Goal: Information Seeking & Learning: Compare options

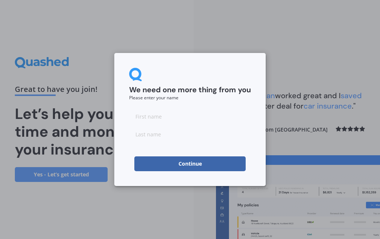
click at [140, 114] on input at bounding box center [190, 116] width 122 height 15
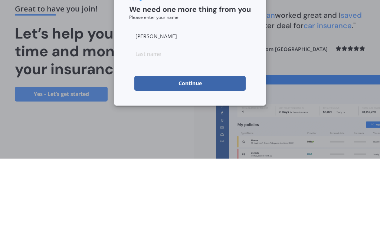
type input "[PERSON_NAME]"
click at [141, 127] on input at bounding box center [190, 134] width 122 height 15
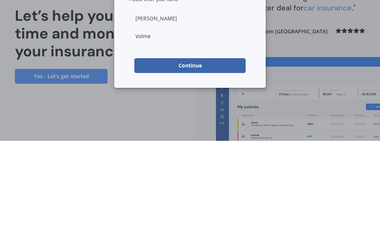
type input "[PERSON_NAME]"
click at [180, 157] on button "Continue" at bounding box center [189, 164] width 111 height 15
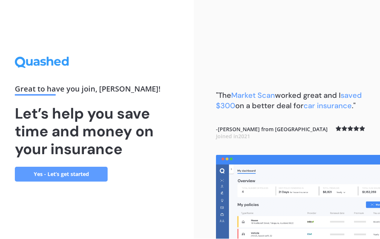
scroll to position [29, 0]
click at [75, 167] on link "Yes - Let’s get started" at bounding box center [61, 174] width 93 height 15
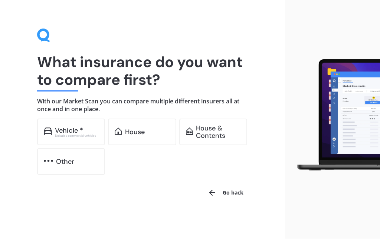
scroll to position [8, 0]
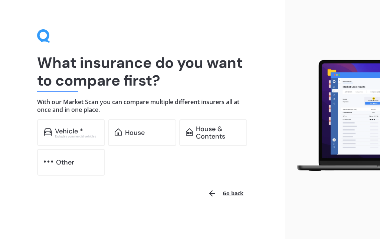
click at [68, 135] on div "Excludes commercial vehicles" at bounding box center [77, 136] width 44 height 3
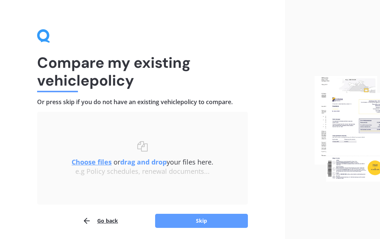
click at [88, 162] on u "Choose files" at bounding box center [92, 162] width 40 height 9
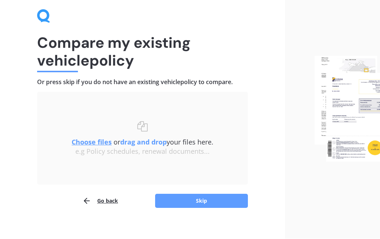
scroll to position [34, 0]
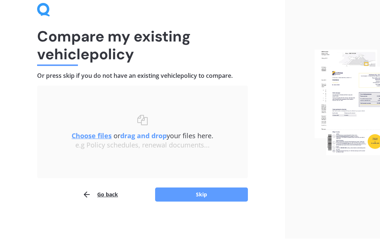
click at [184, 193] on button "Skip" at bounding box center [201, 195] width 93 height 14
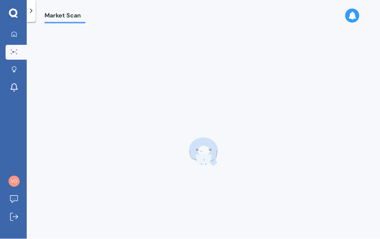
scroll to position [29, 0]
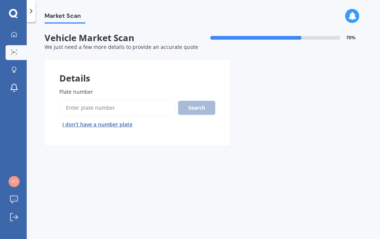
click at [71, 100] on input "Plate number" at bounding box center [117, 108] width 116 height 16
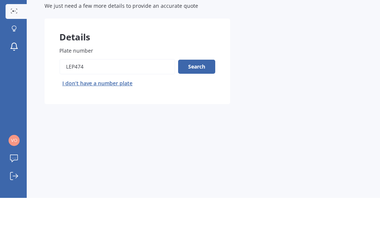
type input "LEP474"
click at [193, 101] on button "Search" at bounding box center [196, 108] width 37 height 14
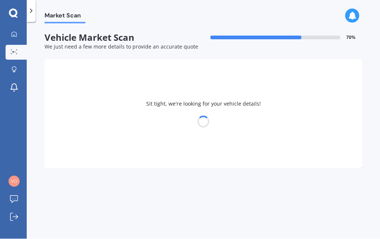
select select "TOYOTA"
select select "RAV-4"
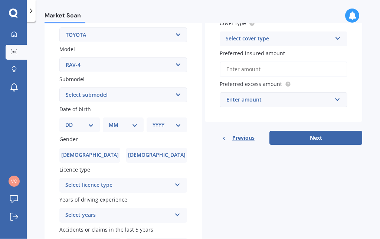
scroll to position [151, 0]
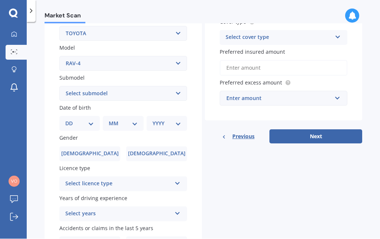
click at [92, 120] on select "DD 01 02 03 04 05 06 07 08 09 10 11 12 13 14 15 16 17 18 19 20 21 22 23 24 25 2…" at bounding box center [79, 124] width 29 height 8
click at [89, 120] on select "DD 01 02 03 04 05 06 07 08 09 10 11 12 13 14 15 16 17 18 19 20 21 22 23 24 25 2…" at bounding box center [79, 124] width 29 height 8
select select "30"
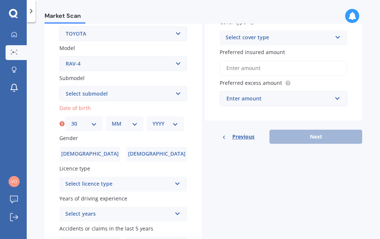
click at [122, 120] on select "MM 01 02 03 04 05 06 07 08 09 10 11 12" at bounding box center [125, 124] width 26 height 8
select select "05"
click at [160, 120] on select "YYYY 2025 2024 2023 2022 2021 2020 2019 2018 2017 2016 2015 2014 2013 2012 2011…" at bounding box center [166, 124] width 26 height 8
select select "1955"
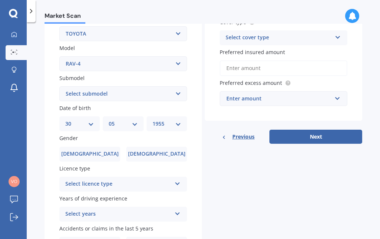
click at [92, 151] on span "[DEMOGRAPHIC_DATA]" at bounding box center [90, 154] width 58 height 6
click at [0, 0] on input "[DEMOGRAPHIC_DATA]" at bounding box center [0, 0] width 0 height 0
click at [75, 180] on div "Select licence type" at bounding box center [118, 184] width 106 height 9
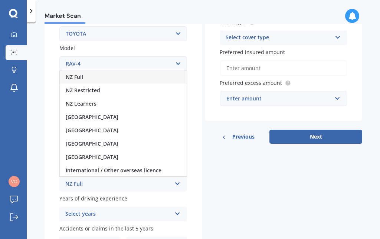
click at [75, 73] on span "NZ Full" at bounding box center [74, 76] width 17 height 7
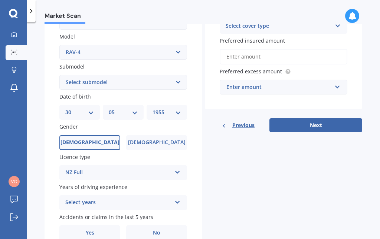
scroll to position [162, 0]
click at [76, 199] on div "Select years" at bounding box center [118, 203] width 106 height 9
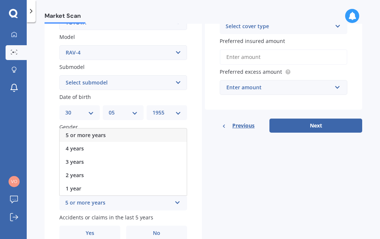
click at [84, 132] on span "5 or more years" at bounding box center [86, 135] width 40 height 7
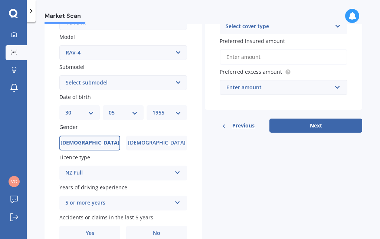
click at [153, 230] on span "No" at bounding box center [156, 233] width 7 height 6
click at [0, 0] on input "No" at bounding box center [0, 0] width 0 height 0
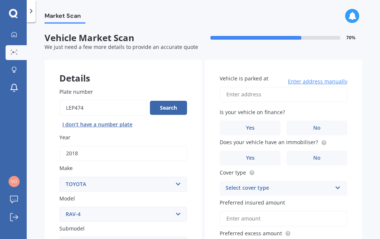
scroll to position [0, 0]
click at [228, 87] on input "Vehicle is parked at" at bounding box center [284, 95] width 128 height 16
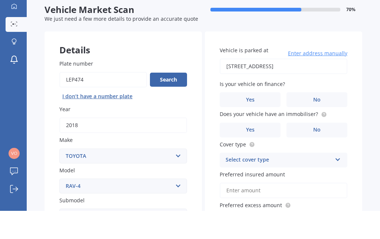
type input "[STREET_ADDRESS]"
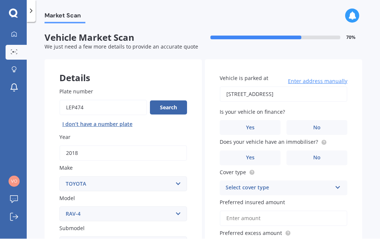
click at [316, 155] on span "No" at bounding box center [316, 158] width 7 height 6
click at [0, 0] on input "No" at bounding box center [0, 0] width 0 height 0
click at [237, 184] on div "Select cover type" at bounding box center [279, 188] width 106 height 9
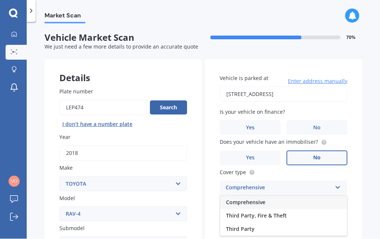
click at [233, 199] on span "Comprehensive" at bounding box center [245, 202] width 39 height 7
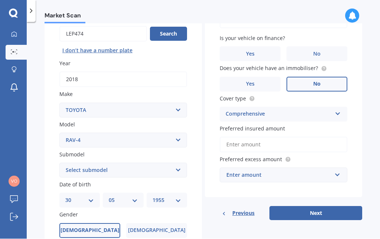
scroll to position [80, 0]
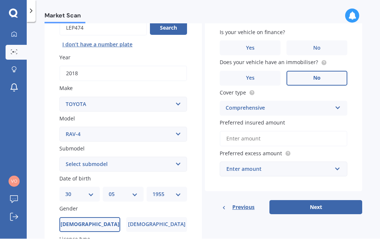
click at [232, 131] on input "Preferred insured amount" at bounding box center [284, 139] width 128 height 16
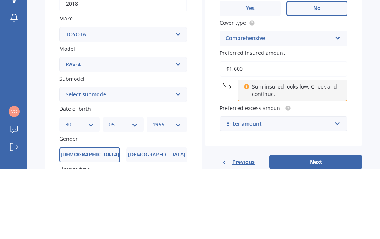
type input "$16,000"
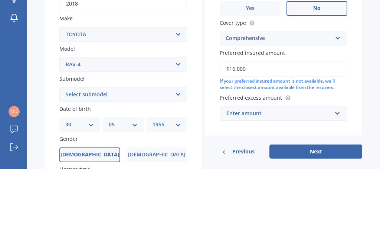
click at [244, 164] on span "Preferred excess amount" at bounding box center [251, 167] width 62 height 7
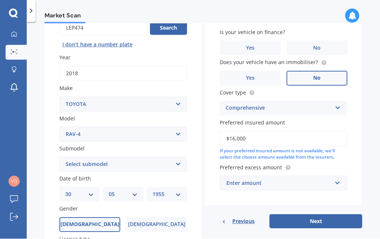
click at [236, 180] on div "Enter amount" at bounding box center [278, 184] width 105 height 8
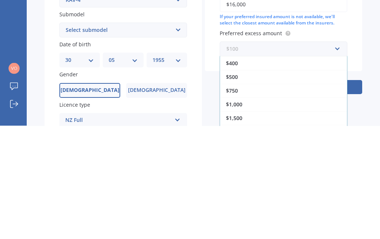
scroll to position [104, 0]
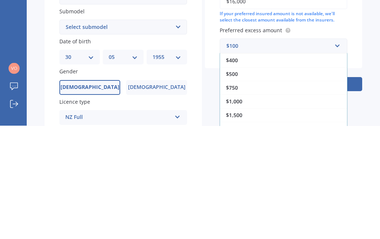
click at [234, 198] on span "$750" at bounding box center [232, 201] width 12 height 7
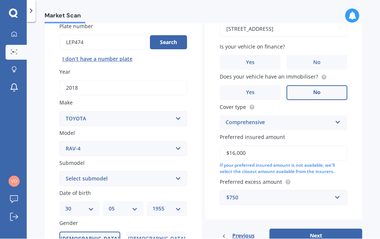
scroll to position [88, 0]
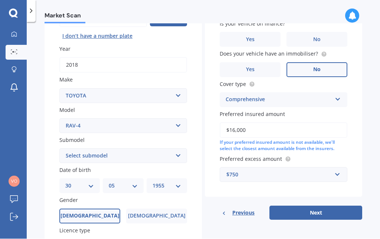
click at [301, 206] on button "Next" at bounding box center [315, 213] width 93 height 14
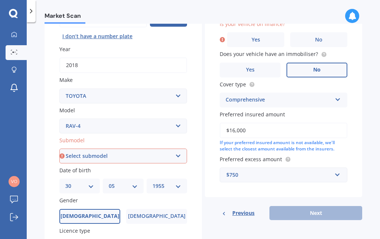
click at [151, 149] on select "Select submodel Diesel EV GX SUV 2.2/4WD/6AT Hybrid Hybrid 2WD Petrol" at bounding box center [123, 156] width 128 height 15
select select "PETROL"
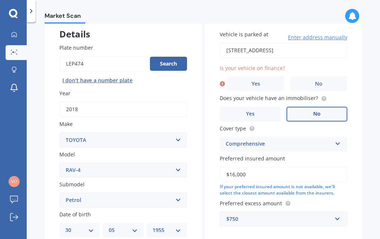
scroll to position [44, 0]
click at [312, 76] on label "No" at bounding box center [318, 83] width 57 height 15
click at [0, 0] on input "No" at bounding box center [0, 0] width 0 height 0
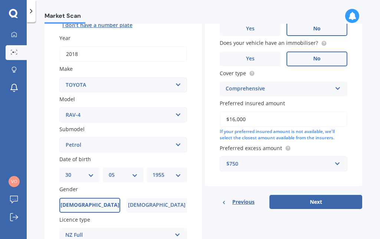
scroll to position [104, 0]
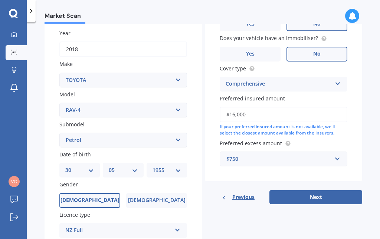
click at [310, 190] on button "Next" at bounding box center [315, 197] width 93 height 14
select select "30"
select select "05"
select select "1955"
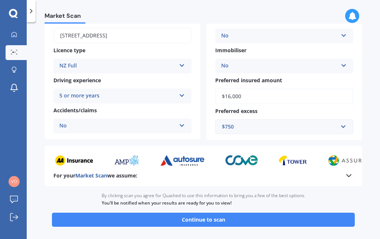
scroll to position [109, 0]
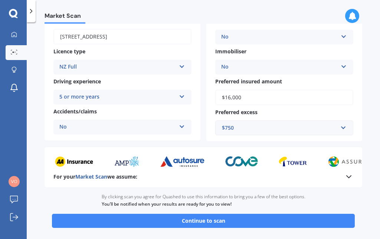
click at [184, 214] on button "Continue to scan" at bounding box center [203, 221] width 303 height 14
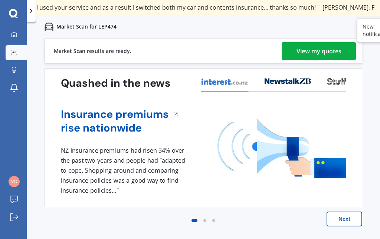
click at [304, 49] on div "View my quotes" at bounding box center [319, 51] width 45 height 18
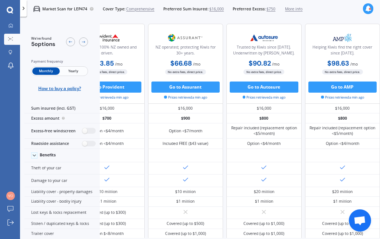
scroll to position [0, 145]
click at [94, 134] on label at bounding box center [89, 131] width 14 height 6
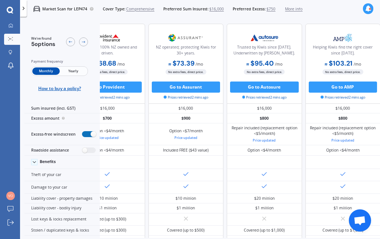
radio input "true"
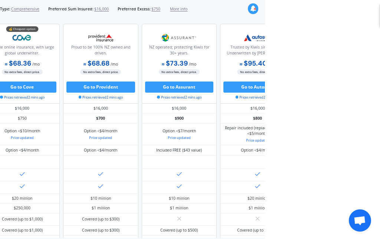
scroll to position [0, 0]
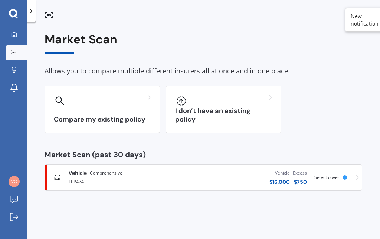
click at [29, 13] on icon at bounding box center [30, 10] width 7 height 7
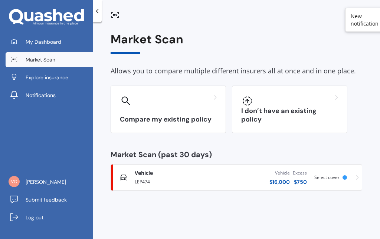
click at [96, 12] on icon at bounding box center [97, 10] width 7 height 7
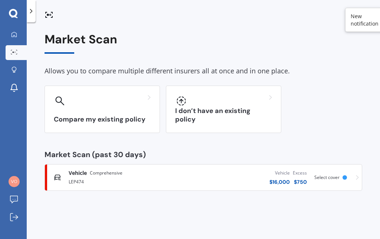
click at [179, 30] on div "Market Scan Allows you to compare multiple different insurers all at once and i…" at bounding box center [203, 132] width 353 height 217
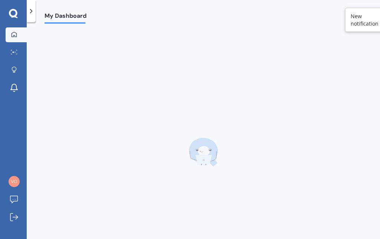
scroll to position [8, 0]
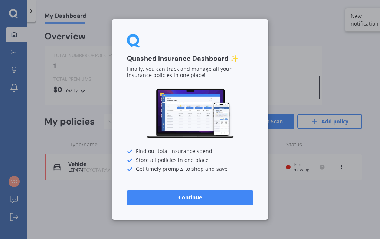
click at [185, 200] on button "Continue" at bounding box center [190, 197] width 126 height 15
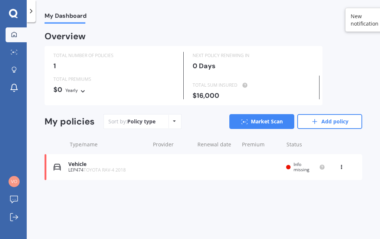
click at [193, 193] on div "My Dashboard Overview TOTAL NUMBER OF POLICIES 1 NEXT POLICY RENEWING [DATE] TO…" at bounding box center [203, 132] width 353 height 217
click at [64, 13] on span "My Dashboard" at bounding box center [66, 17] width 42 height 10
click at [173, 119] on icon at bounding box center [174, 121] width 3 height 4
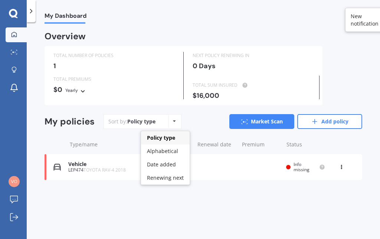
click at [153, 118] on div "Policy type" at bounding box center [141, 121] width 28 height 7
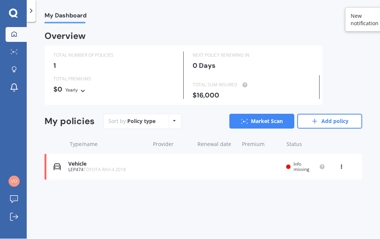
scroll to position [18, 0]
click at [324, 114] on link "Add policy" at bounding box center [329, 121] width 65 height 15
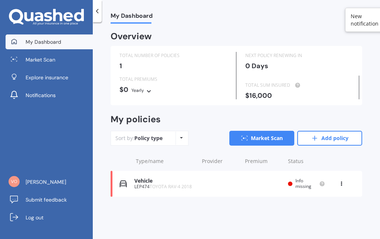
click at [178, 139] on div "Policy type Alphabetical Date added Renewing next" at bounding box center [182, 138] width 12 height 13
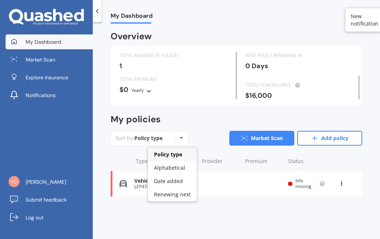
click at [328, 134] on link "Add policy" at bounding box center [329, 138] width 65 height 15
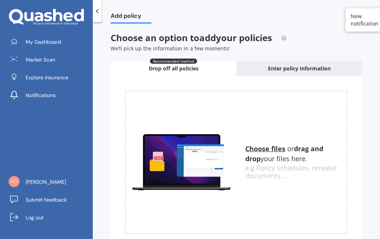
click at [288, 68] on span "Enter policy information" at bounding box center [299, 68] width 63 height 7
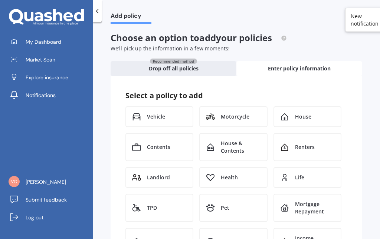
click at [299, 113] on span "House" at bounding box center [303, 116] width 16 height 7
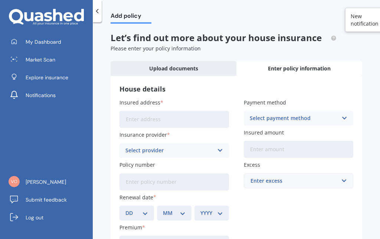
click at [129, 117] on input "Insured address" at bounding box center [174, 119] width 109 height 17
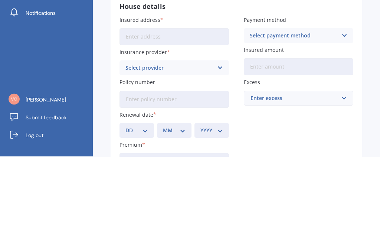
type input "277 Te Moana Road WaikanaeWaikanae 5036"
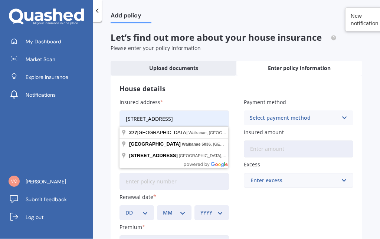
click at [297, 190] on div "Insured address 277 Te Moana Road WaikanaeWaikanae 5036 Insurance provider Sele…" at bounding box center [237, 191] width 234 height 185
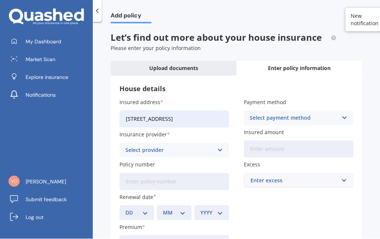
click at [222, 147] on icon at bounding box center [220, 151] width 6 height 8
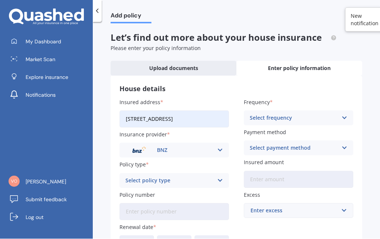
click at [220, 177] on icon at bounding box center [220, 181] width 6 height 8
click at [153, 193] on span "PremierCare Home" at bounding box center [150, 195] width 48 height 5
click at [131, 204] on input "Policy number" at bounding box center [174, 212] width 109 height 17
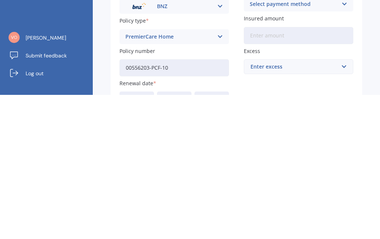
type input "00556203-PCF-10"
click at [140, 239] on select "DD 01 02 03 04 05 06 07 08 09 10 11 12 13 14 15 16 17 18 19 20 21 22 23 24 25 2…" at bounding box center [136, 243] width 23 height 8
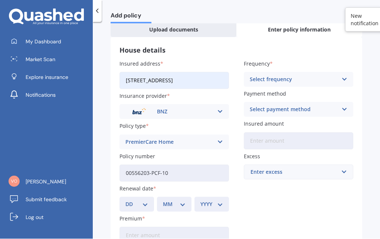
scroll to position [42, 0]
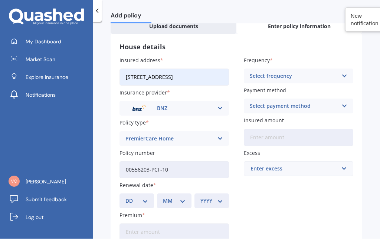
click at [142, 197] on select "DD 01 02 03 04 05 06 07 08 09 10 11 12 13 14 15 16 17 18 19 20 21 22 23 24 25 2…" at bounding box center [136, 201] width 23 height 8
select select "01"
click at [171, 197] on select "MM 01 02 03 04 05 06 07 08 09 10 11 12" at bounding box center [174, 201] width 23 height 8
select select "11"
click at [205, 197] on select "YYYY 2027 2026 2025 2024 2023 2022 2021 2020 2019 2018 2017 2016 2015 2014 2013…" at bounding box center [211, 201] width 23 height 8
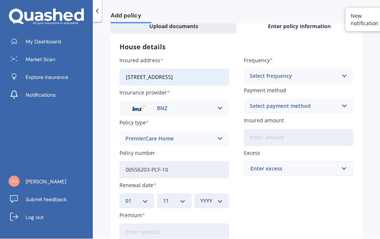
select select "2025"
click at [264, 72] on div "Select frequency" at bounding box center [294, 76] width 88 height 8
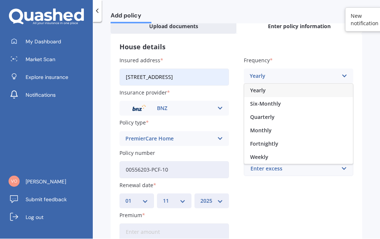
click at [259, 88] on span "Yearly" at bounding box center [258, 90] width 16 height 5
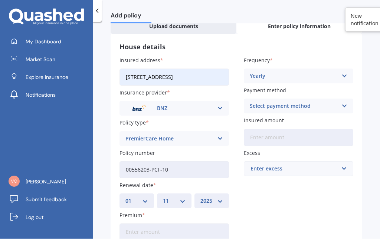
click at [255, 130] on input "Insured amount" at bounding box center [298, 138] width 109 height 17
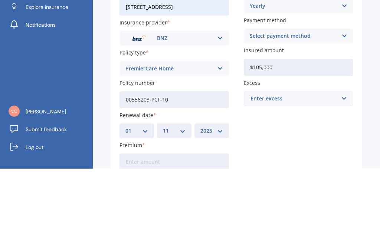
type input "$1,050,000"
click at [255, 165] on div "Enter excess" at bounding box center [294, 169] width 87 height 8
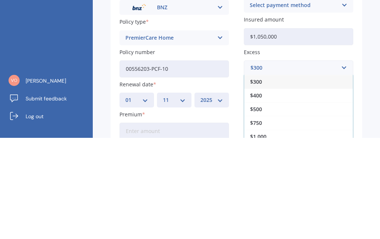
click at [257, 190] on div "$400" at bounding box center [298, 197] width 109 height 14
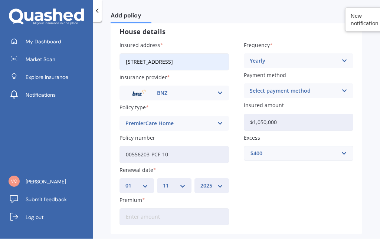
scroll to position [57, 0]
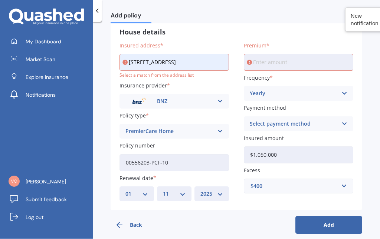
scroll to position [32, 0]
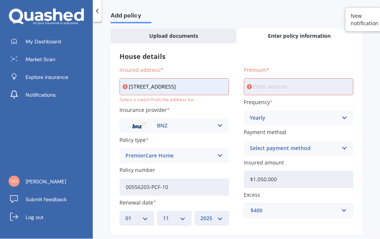
click at [196, 79] on input "277 Te Moana Road WaikanaeWaikanae 5036" at bounding box center [174, 87] width 109 height 17
type input "[STREET_ADDRESS]"
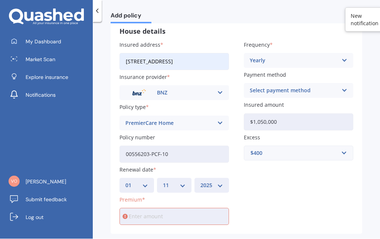
scroll to position [57, 0]
click at [144, 209] on input "Premium" at bounding box center [174, 217] width 109 height 17
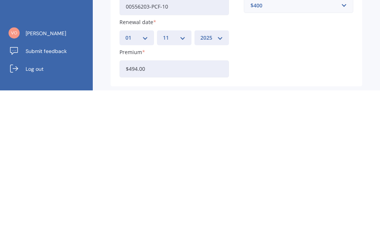
type input "$4,948.00"
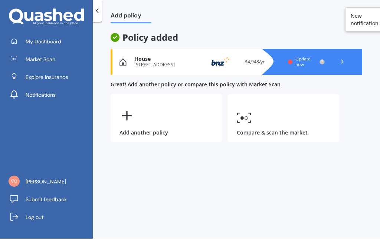
scroll to position [0, 0]
click at [122, 109] on icon at bounding box center [127, 116] width 15 height 15
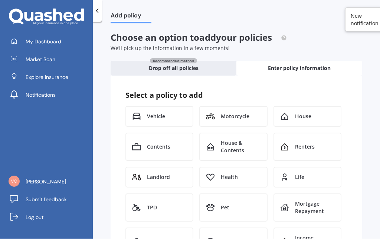
click at [161, 144] on span "Contents" at bounding box center [158, 147] width 23 height 7
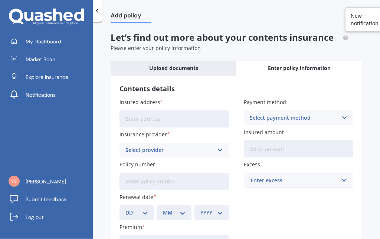
click at [131, 111] on input "Insured address" at bounding box center [174, 119] width 109 height 17
click at [216, 111] on input "277 Te Moana Road WaikanaeWaikanae 5036" at bounding box center [174, 119] width 109 height 17
type input "[STREET_ADDRESS]"
click at [131, 147] on div "Select provider" at bounding box center [169, 151] width 88 height 8
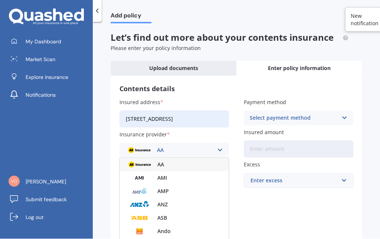
scroll to position [21, 0]
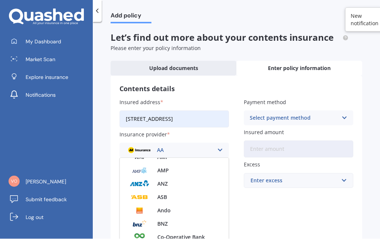
click at [161, 222] on span "BNZ" at bounding box center [162, 224] width 10 height 5
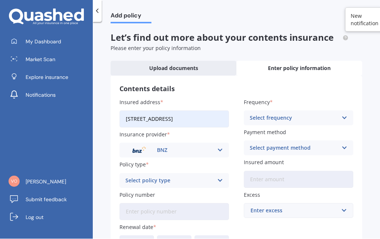
click at [135, 177] on div "Select policy type" at bounding box center [169, 181] width 88 height 8
click at [148, 193] on span "PremierCare Contents" at bounding box center [154, 195] width 56 height 5
click at [132, 204] on input "Policy number" at bounding box center [174, 212] width 109 height 17
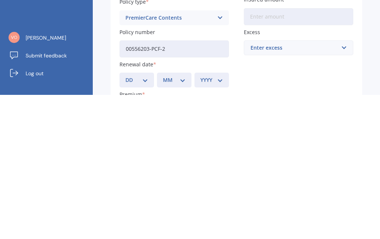
scroll to position [28, 0]
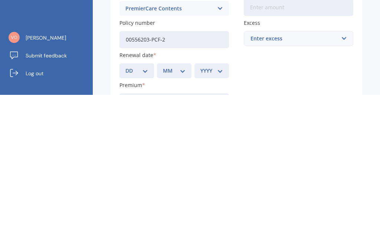
type input "00556203-PCF-2"
click at [132, 211] on select "DD 01 02 03 04 05 06 07 08 09 10 11 12 13 14 15 16 17 18 19 20 21 22 23 24 25 2…" at bounding box center [136, 215] width 23 height 8
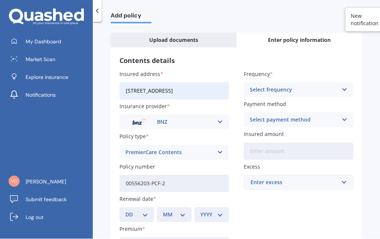
select select "01"
click at [171, 211] on select "MM 01 02 03 04 05 06 07 08 09 10 11 12" at bounding box center [174, 215] width 23 height 8
select select "11"
click at [205, 208] on div "YYYY 2027 2026 2025 2024 2023 2022 2021 2020 2019 2018 2017 2016 2015 2014 2013…" at bounding box center [211, 215] width 35 height 15
click at [207, 211] on select "YYYY 2027 2026 2025 2024 2023 2022 2021 2020 2019 2018 2017 2016 2015 2014 2013…" at bounding box center [211, 215] width 23 height 8
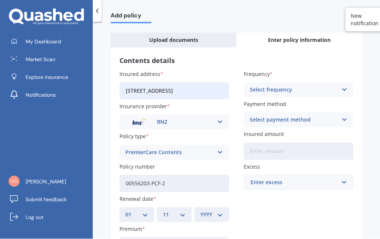
select select "2025"
click at [259, 86] on div "Select frequency" at bounding box center [294, 90] width 88 height 8
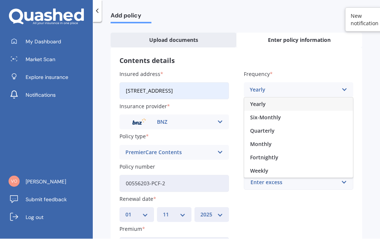
click at [258, 102] on span "Yearly" at bounding box center [258, 104] width 16 height 5
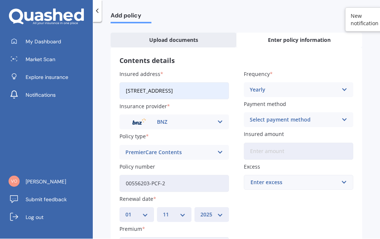
click at [251, 113] on div "Select payment method Direct debit - bank account Direct debit - credit/debit c…" at bounding box center [298, 120] width 109 height 15
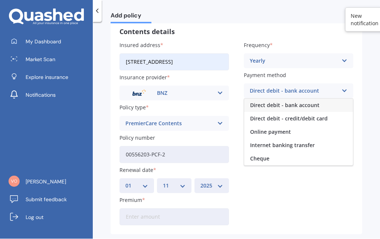
scroll to position [57, 0]
click at [338, 84] on div "Direct debit - bank account Direct debit - bank account Direct debit - credit/d…" at bounding box center [298, 91] width 109 height 15
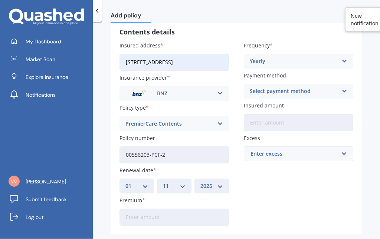
click at [253, 115] on input "Insured amount" at bounding box center [298, 123] width 109 height 17
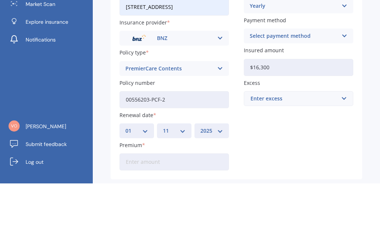
type input "$163,000"
click at [249, 147] on input "text" at bounding box center [296, 154] width 103 height 14
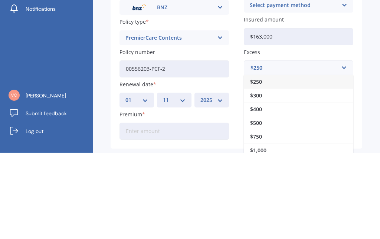
click at [256, 166] on span "$250" at bounding box center [256, 168] width 12 height 5
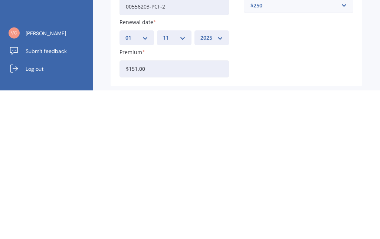
type input "$1,512.00"
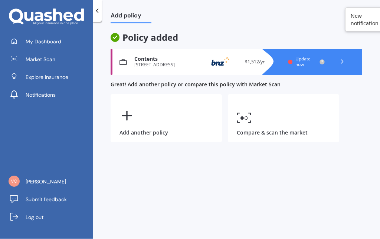
scroll to position [0, 0]
click at [255, 98] on link "Compare & scan the market" at bounding box center [283, 119] width 111 height 48
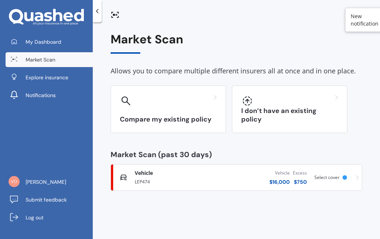
click at [46, 44] on span "My Dashboard" at bounding box center [44, 41] width 36 height 7
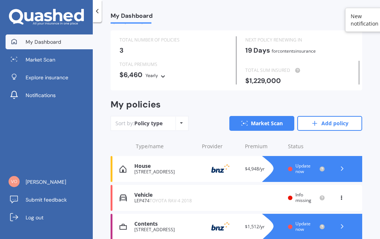
scroll to position [15, 0]
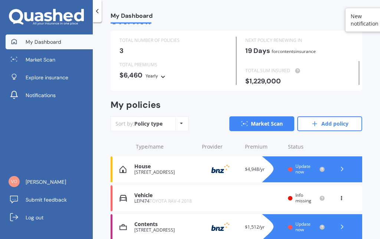
click at [316, 120] on icon at bounding box center [314, 123] width 7 height 7
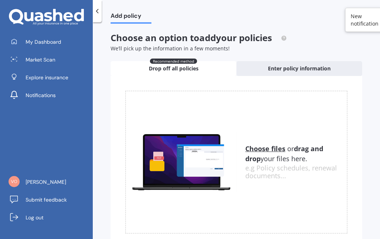
click at [275, 63] on div "Enter policy information" at bounding box center [299, 68] width 126 height 15
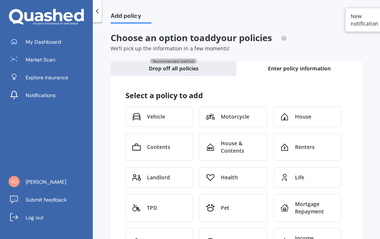
click at [152, 117] on span "Vehicle" at bounding box center [156, 116] width 18 height 7
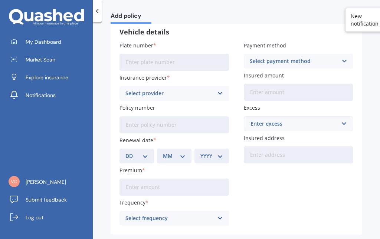
scroll to position [57, 0]
click at [129, 60] on input "Plate number" at bounding box center [174, 62] width 109 height 17
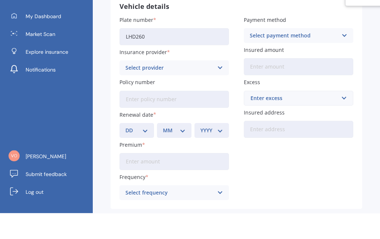
type input "LHD260"
click at [142, 90] on div "Select provider" at bounding box center [169, 94] width 88 height 8
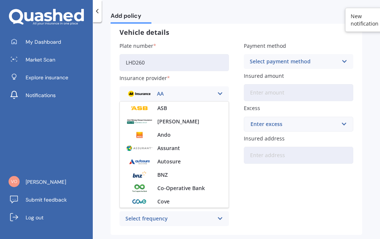
scroll to position [53, 0]
click at [163, 173] on span "BNZ" at bounding box center [162, 175] width 10 height 5
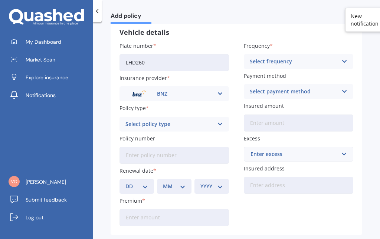
click at [130, 147] on input "Policy number" at bounding box center [174, 155] width 109 height 17
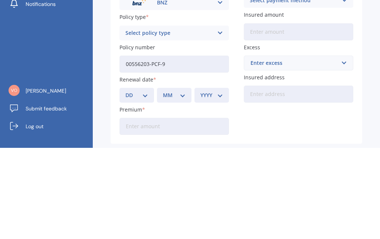
type input "00556203-PCF-9"
click at [143, 183] on select "DD 01 02 03 04 05 06 07 08 09 10 11 12 13 14 15 16 17 18 19 20 21 22 23 24 25 2…" at bounding box center [136, 187] width 23 height 8
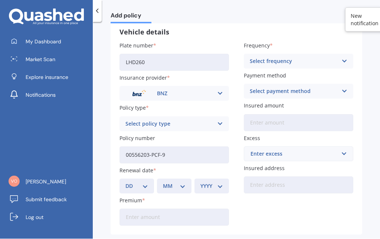
select select "01"
click at [180, 183] on select "MM 01 02 03 04 05 06 07 08 09 10 11 12" at bounding box center [174, 187] width 23 height 8
select select "11"
click at [209, 183] on select "YYYY 2027 2026 2025 2024 2023 2022 2021 2020 2019 2018 2017 2016 2015 2014 2013…" at bounding box center [211, 187] width 23 height 8
select select "2025"
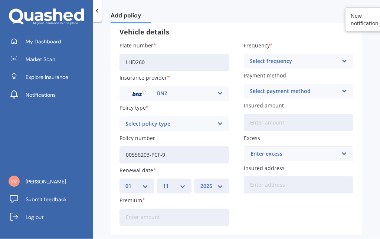
click at [254, 58] on div "Select frequency" at bounding box center [294, 62] width 88 height 8
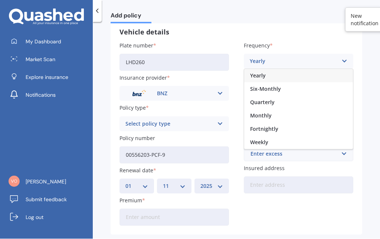
click at [259, 73] on span "Yearly" at bounding box center [258, 75] width 16 height 5
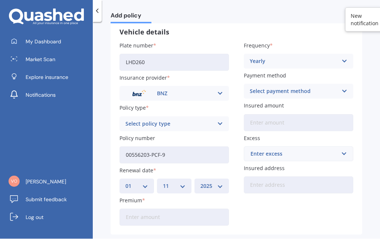
click at [262, 88] on div "Select payment method" at bounding box center [294, 92] width 88 height 8
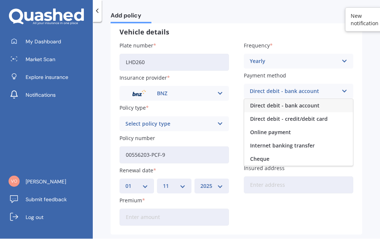
click at [253, 187] on div "Plate number LHD260 Insurance provider BNZ AA AMI AMP ANZ ASB Aioi Nissay Dowa …" at bounding box center [237, 134] width 234 height 185
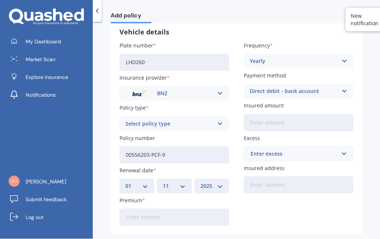
click at [344, 88] on icon at bounding box center [344, 92] width 6 height 8
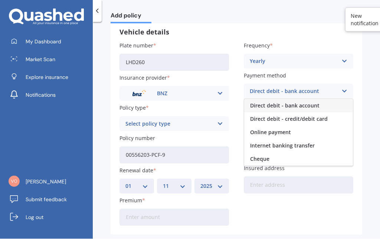
click at [344, 88] on icon at bounding box center [344, 92] width 6 height 8
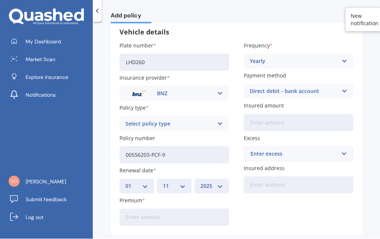
click at [250, 115] on input "Insured amount" at bounding box center [298, 123] width 109 height 17
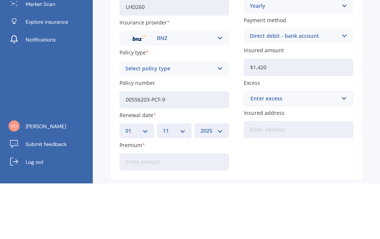
type input "$14,200"
click at [255, 147] on input "text" at bounding box center [296, 154] width 103 height 14
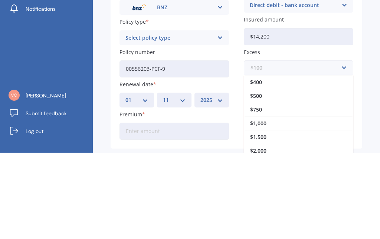
scroll to position [13, 0]
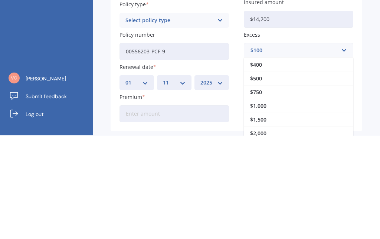
click at [254, 194] on span "$750" at bounding box center [256, 196] width 12 height 5
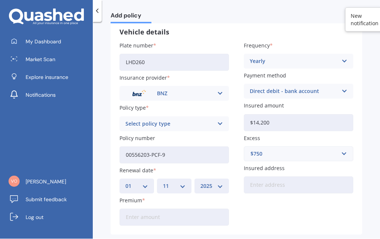
click at [253, 177] on input "Insured address" at bounding box center [298, 185] width 109 height 17
type input "[STREET_ADDRESS]"
click at [218, 120] on icon at bounding box center [220, 124] width 6 height 8
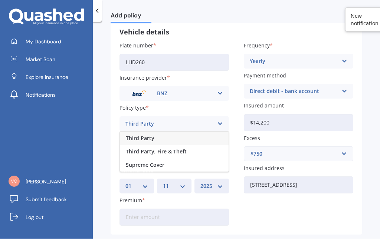
click at [135, 163] on span "Supreme Cover" at bounding box center [145, 165] width 39 height 5
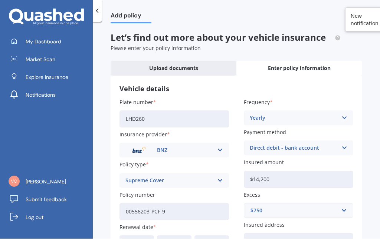
scroll to position [0, 0]
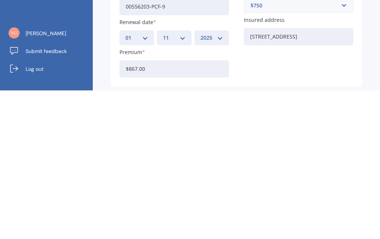
type input "$867.00"
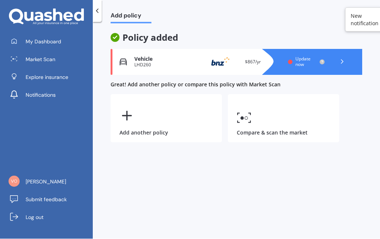
scroll to position [0, 0]
click at [43, 38] on span "My Dashboard" at bounding box center [44, 41] width 36 height 7
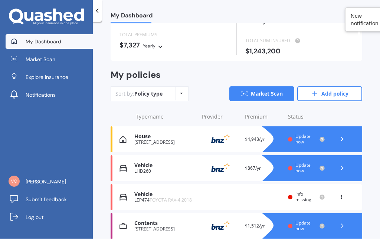
scroll to position [44, 0]
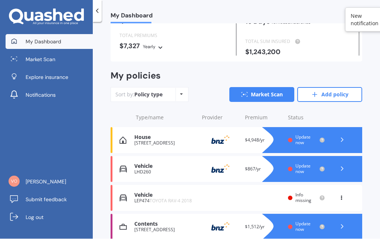
click at [341, 195] on icon at bounding box center [341, 197] width 5 height 4
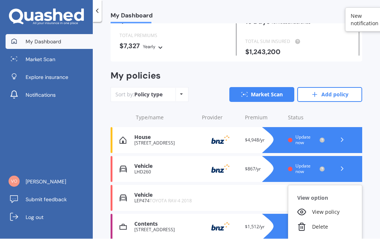
click at [178, 186] on div "Vehicle LEP474 TOYOTA RAV-4 2018 Renewal date Premium You are paying Yearly Sta…" at bounding box center [237, 199] width 252 height 26
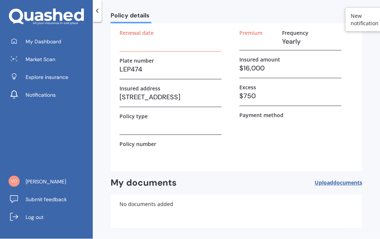
click at [325, 163] on div "Premium Frequency Yearly Insured amount $16,000 Excess $750 Payment method" at bounding box center [290, 96] width 102 height 133
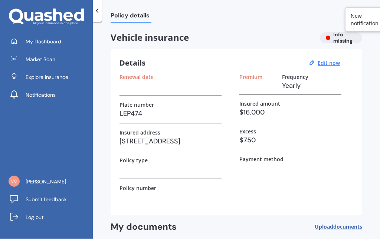
click at [252, 74] on label "Premium" at bounding box center [250, 77] width 23 height 6
click at [333, 60] on u "Edit now" at bounding box center [329, 63] width 22 height 7
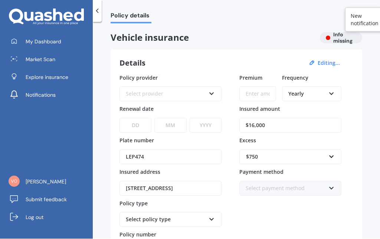
click at [246, 87] on input "Premium" at bounding box center [257, 94] width 37 height 15
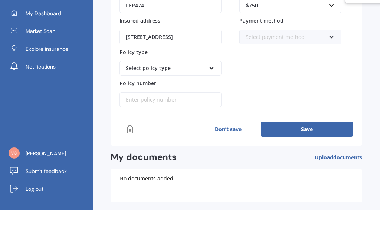
scroll to position [123, 0]
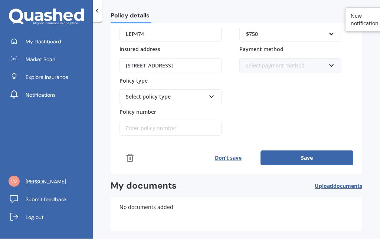
type input "$837.00"
click at [294, 151] on button "Save" at bounding box center [307, 158] width 93 height 15
click at [212, 93] on icon at bounding box center [212, 95] width 6 height 5
click at [211, 93] on icon at bounding box center [212, 95] width 6 height 5
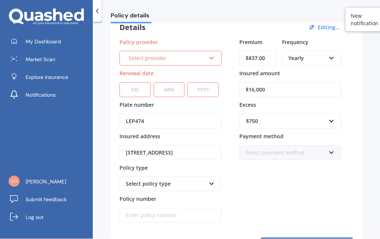
scroll to position [42, 0]
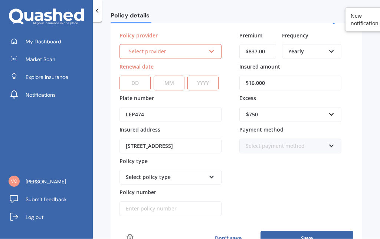
click at [207, 170] on div "Select policy type" at bounding box center [171, 177] width 102 height 15
click at [182, 170] on div "Select policy type" at bounding box center [171, 177] width 102 height 15
click at [127, 202] on input "Policy number" at bounding box center [171, 209] width 102 height 15
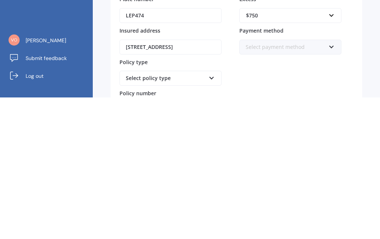
scroll to position [0, 0]
type input "00556203-PCF-8"
click at [132, 216] on div "Select policy type" at bounding box center [166, 220] width 80 height 8
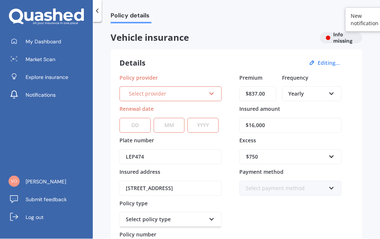
click at [133, 90] on div "Select provider" at bounding box center [167, 94] width 77 height 8
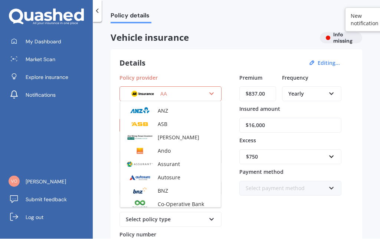
scroll to position [38, 0]
click at [161, 187] on span "BNZ" at bounding box center [163, 190] width 10 height 7
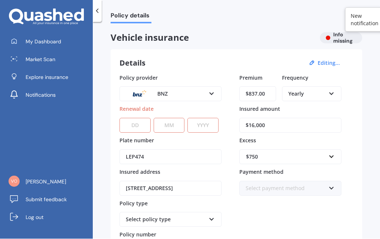
click at [124, 118] on select "DD 01 02 03 04 05 06 07 08 09 10 11 12 13 14 15 16 17 18 19 20 21 22 23 24 25 2…" at bounding box center [135, 125] width 31 height 15
select select "01"
click at [161, 118] on select "MM 01 02 03 04 05 06 07 08 09 10 11 12" at bounding box center [169, 125] width 31 height 15
select select "11"
click at [196, 118] on select "YYYY 2027 2026 2025 2024 2023 2022 2021 2020 2019 2018 2017 2016 2015 2014 2013…" at bounding box center [202, 125] width 31 height 15
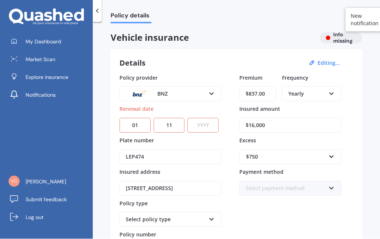
select select "2025"
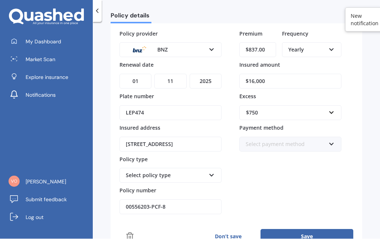
scroll to position [45, 0]
click at [143, 171] on div "Select policy type" at bounding box center [166, 175] width 80 height 8
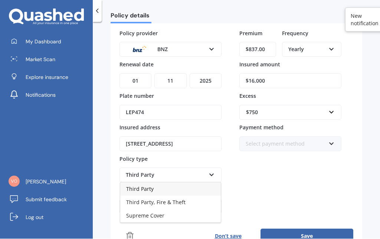
click at [135, 213] on span "Supreme Cover" at bounding box center [145, 216] width 38 height 7
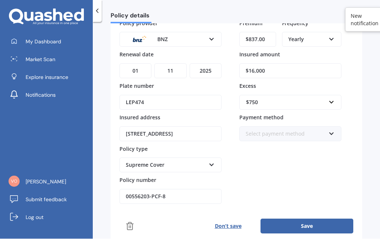
scroll to position [54, 0]
click at [292, 220] on button "Save" at bounding box center [307, 227] width 93 height 15
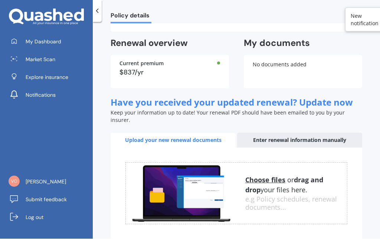
scroll to position [183, 0]
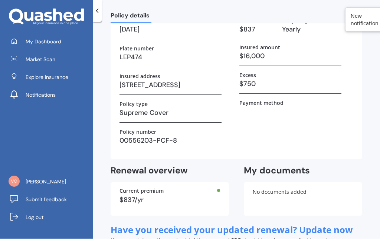
click at [36, 38] on span "My Dashboard" at bounding box center [44, 41] width 36 height 7
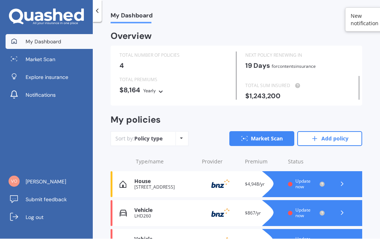
click at [260, 132] on link "Market Scan" at bounding box center [261, 139] width 65 height 15
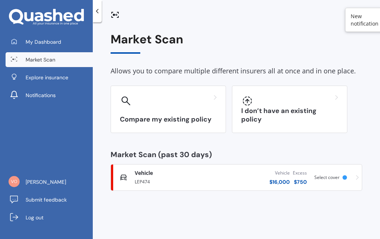
click at [43, 58] on span "Market Scan" at bounding box center [41, 59] width 30 height 7
click at [45, 41] on span "My Dashboard" at bounding box center [44, 41] width 36 height 7
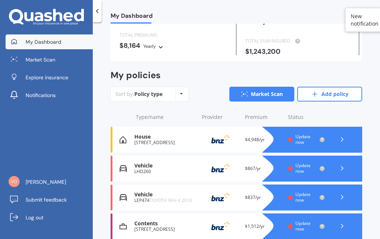
scroll to position [44, 0]
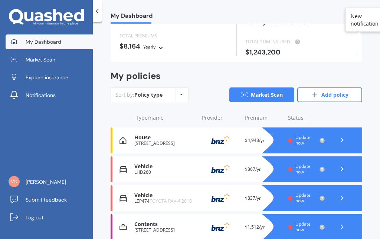
click at [343, 138] on polyline at bounding box center [342, 140] width 2 height 4
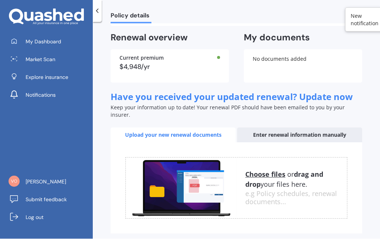
scroll to position [29, 0]
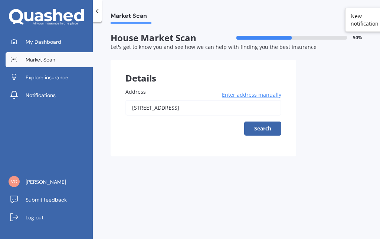
click at [264, 125] on button "Search" at bounding box center [262, 129] width 37 height 14
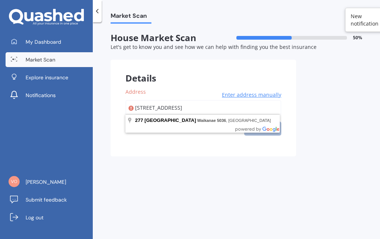
click at [196, 106] on input "[STREET_ADDRESS]" at bounding box center [203, 108] width 156 height 16
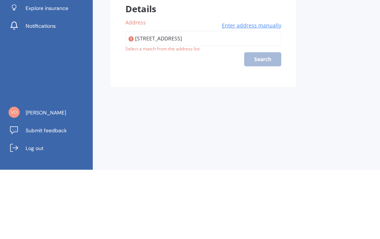
scroll to position [29, 0]
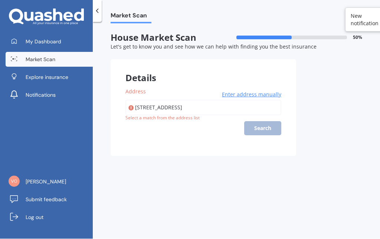
type input "[STREET_ADDRESS]"
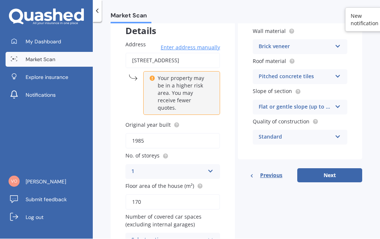
scroll to position [47, 0]
click at [144, 237] on div "Select option" at bounding box center [167, 241] width 73 height 9
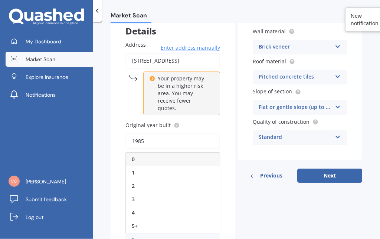
click at [108, 207] on div "Market Scan House Market Scan 50 % Let's get to know you and see how we can hel…" at bounding box center [236, 132] width 287 height 217
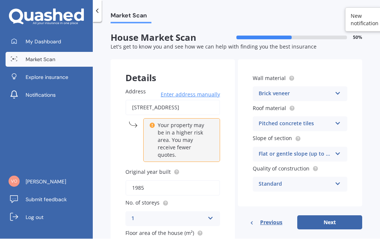
scroll to position [17, 0]
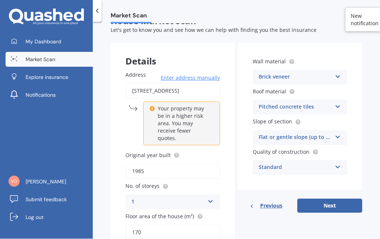
click at [330, 199] on button "Next" at bounding box center [329, 206] width 65 height 14
select select "30"
select select "05"
select select "1955"
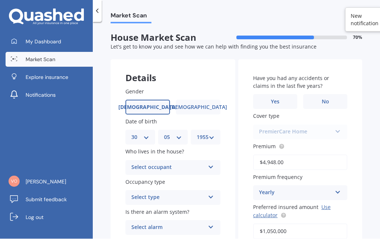
scroll to position [27, 0]
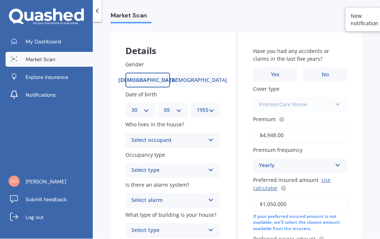
click at [156, 137] on div "Select occupant" at bounding box center [167, 141] width 73 height 9
click at [141, 152] on span "Owner" at bounding box center [140, 155] width 17 height 7
click at [145, 167] on div "Select type" at bounding box center [167, 171] width 73 height 9
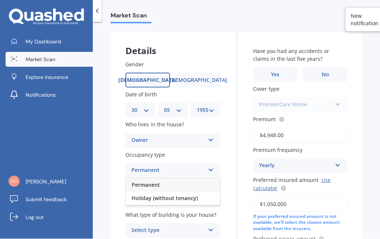
click at [141, 182] on span "Permanent" at bounding box center [146, 185] width 28 height 7
click at [141, 197] on div "Select alarm" at bounding box center [167, 201] width 73 height 9
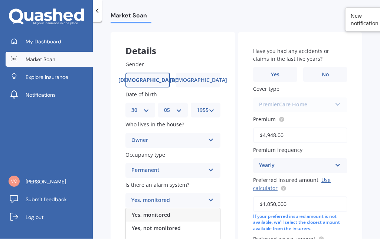
click at [154, 225] on span "Yes, not monitored" at bounding box center [156, 228] width 49 height 7
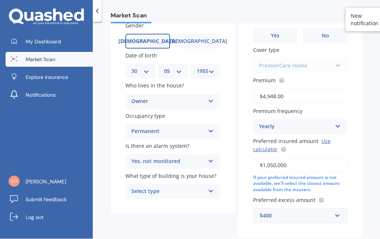
scroll to position [66, 0]
click at [146, 188] on div "Select type" at bounding box center [167, 192] width 73 height 9
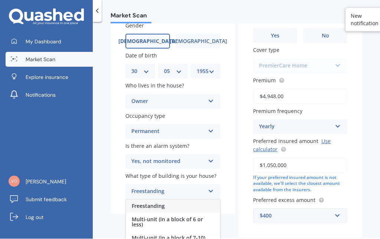
click at [147, 203] on span "Freestanding" at bounding box center [148, 206] width 33 height 7
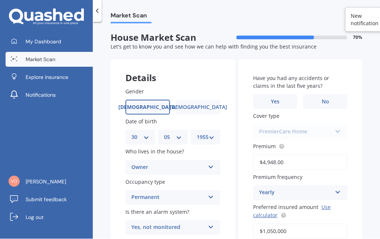
scroll to position [0, 0]
click at [324, 99] on span "No" at bounding box center [325, 102] width 7 height 6
click at [0, 0] on input "No" at bounding box center [0, 0] width 0 height 0
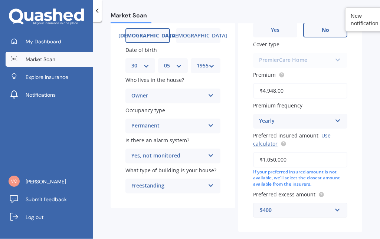
scroll to position [71, 0]
select select "30"
select select "05"
select select "1955"
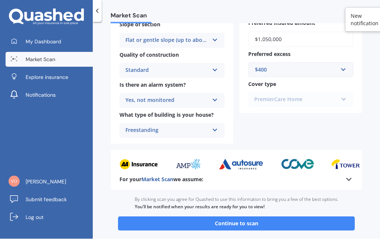
scroll to position [268, 0]
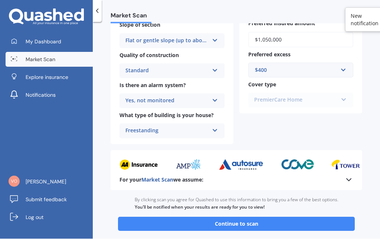
click at [225, 217] on button "Continue to scan" at bounding box center [236, 224] width 237 height 14
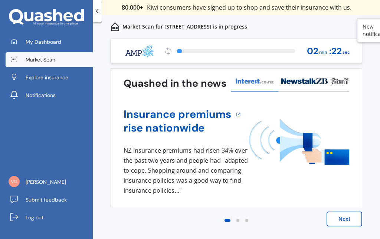
scroll to position [29, 0]
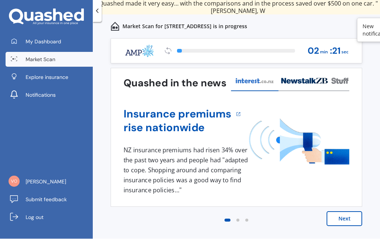
click at [343, 212] on button "Next" at bounding box center [345, 219] width 36 height 15
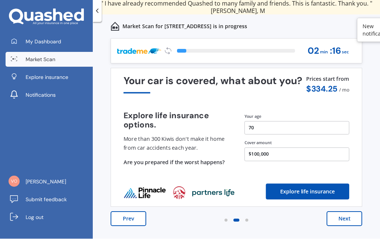
click at [339, 212] on button "Next" at bounding box center [345, 219] width 36 height 15
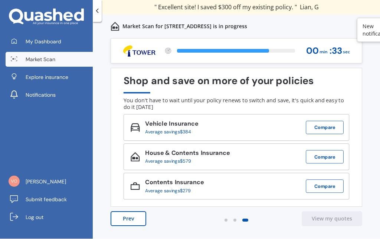
scroll to position [0, 0]
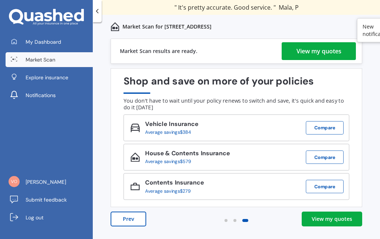
click at [310, 47] on div "View my quotes" at bounding box center [319, 51] width 45 height 18
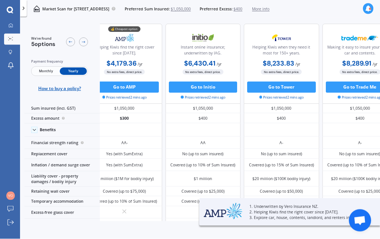
scroll to position [0, 123]
